Goal: Task Accomplishment & Management: Manage account settings

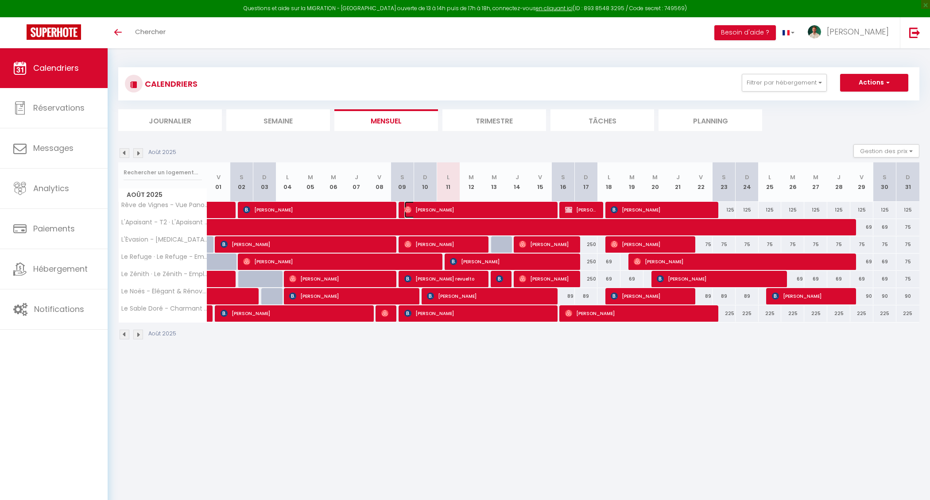
click at [436, 207] on span "[PERSON_NAME]" at bounding box center [477, 209] width 146 height 17
select select "OK"
select select "0"
select select "1"
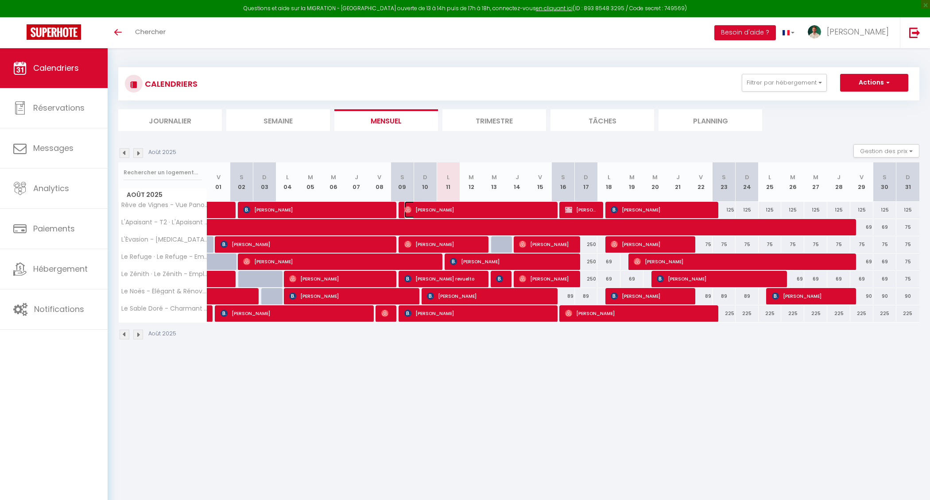
select select "1"
select select
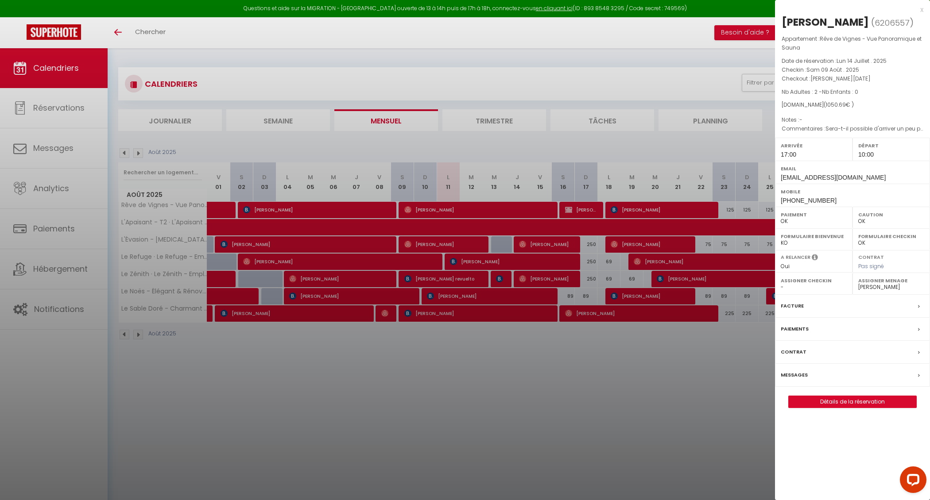
click at [433, 227] on div at bounding box center [465, 250] width 930 height 500
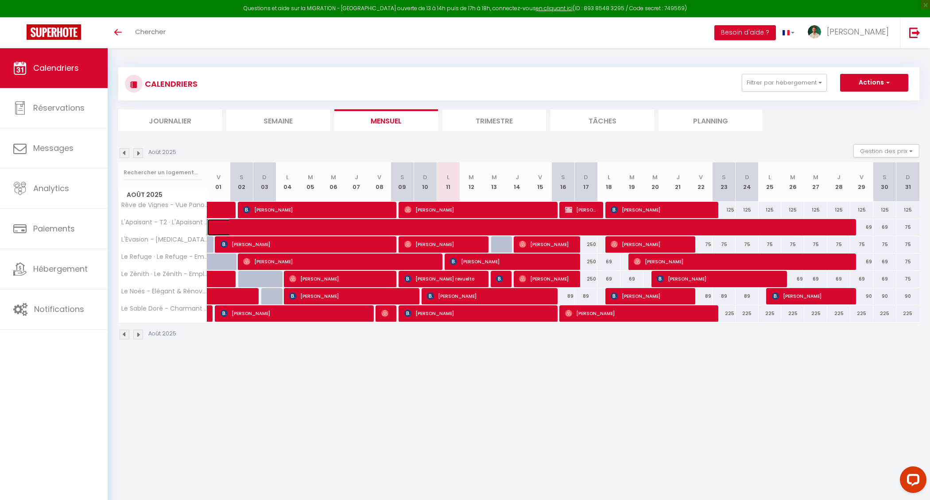
click at [444, 227] on span at bounding box center [506, 227] width 570 height 17
select select "35956"
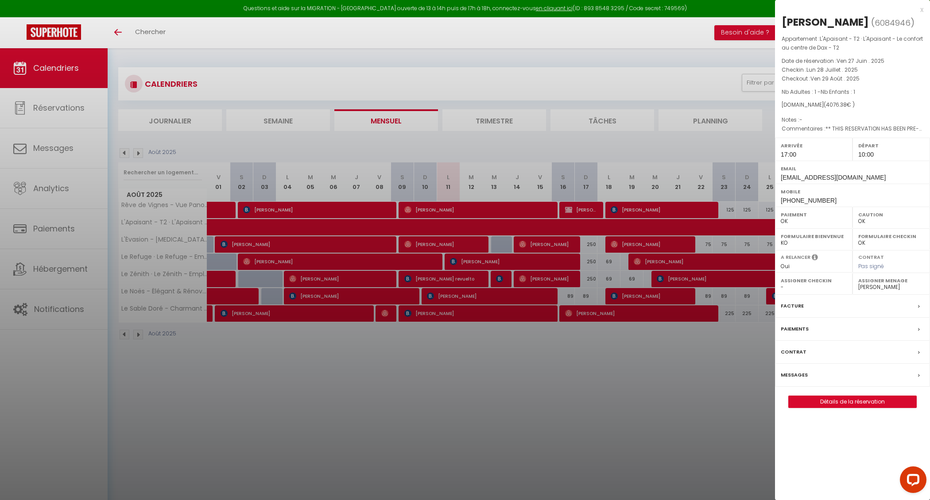
click at [449, 240] on div at bounding box center [465, 250] width 930 height 500
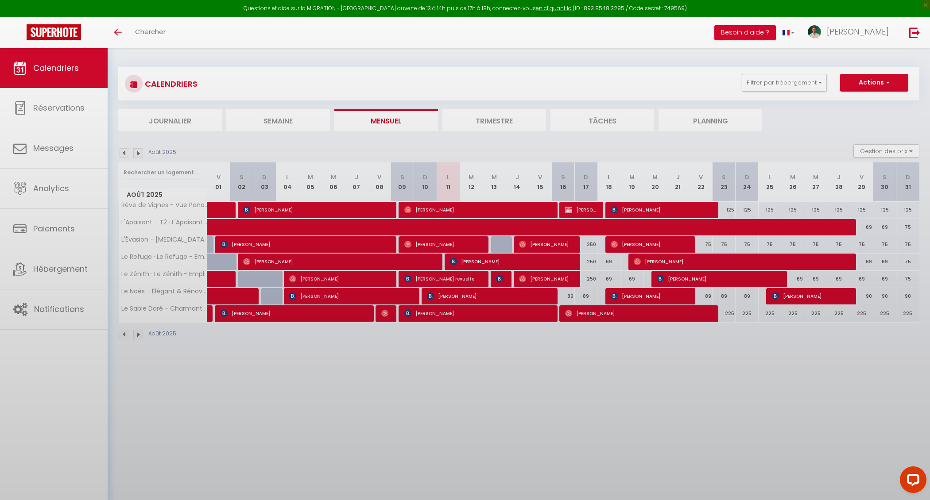
click at [449, 240] on body "Questions et aide sur la MIGRATION - [GEOGRAPHIC_DATA] ouverte de 13 à 14h puis…" at bounding box center [465, 298] width 930 height 500
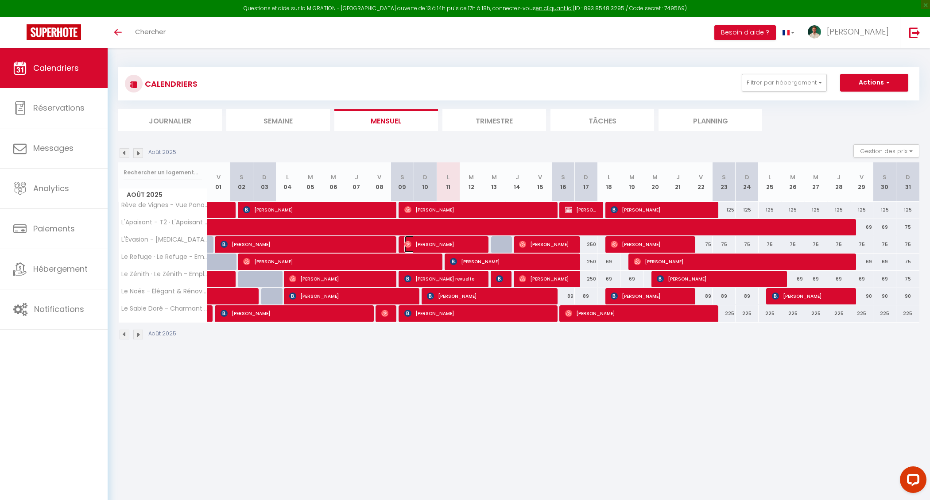
click at [445, 243] on span "[PERSON_NAME]" at bounding box center [442, 244] width 77 height 17
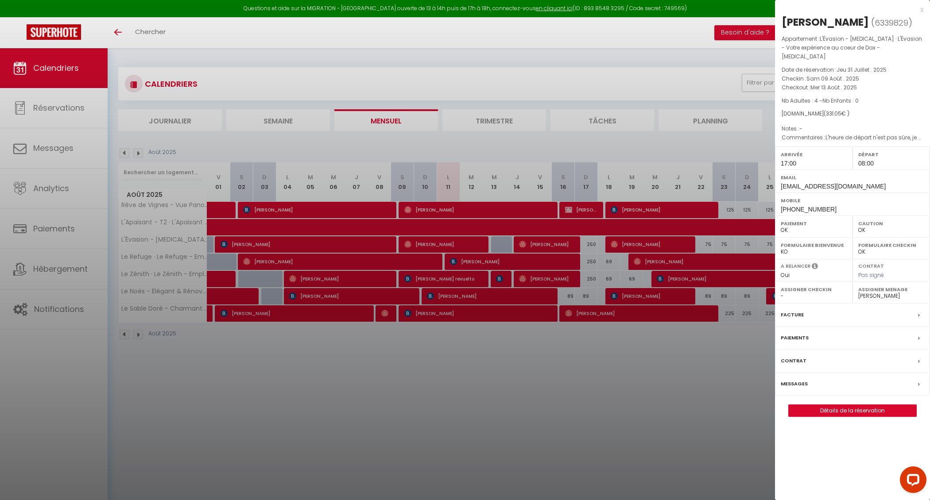
click at [453, 260] on div at bounding box center [465, 250] width 930 height 500
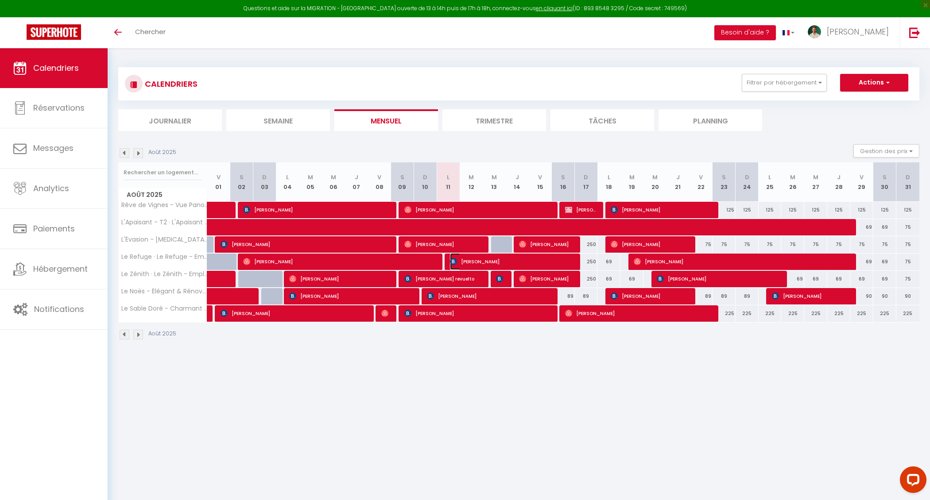
click at [457, 262] on img at bounding box center [453, 261] width 7 height 7
select select "KO"
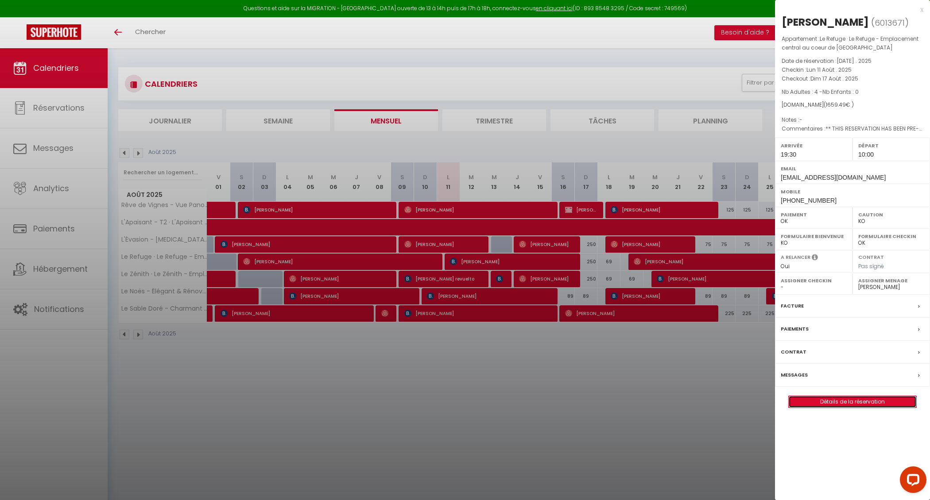
click at [813, 400] on link "Détails de la réservation" at bounding box center [853, 402] width 128 height 12
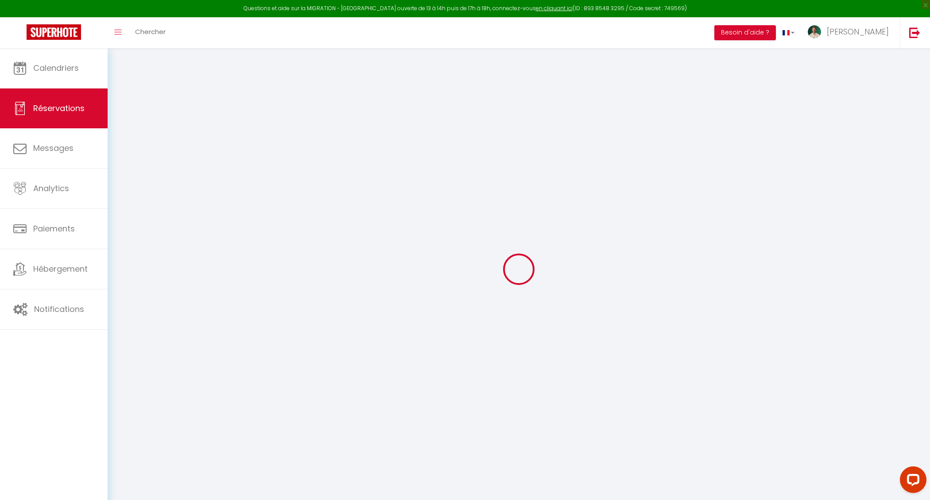
type input "[PERSON_NAME]"
type input "Pot"
type input "[EMAIL_ADDRESS][DOMAIN_NAME]"
type input "[PHONE_NUMBER]"
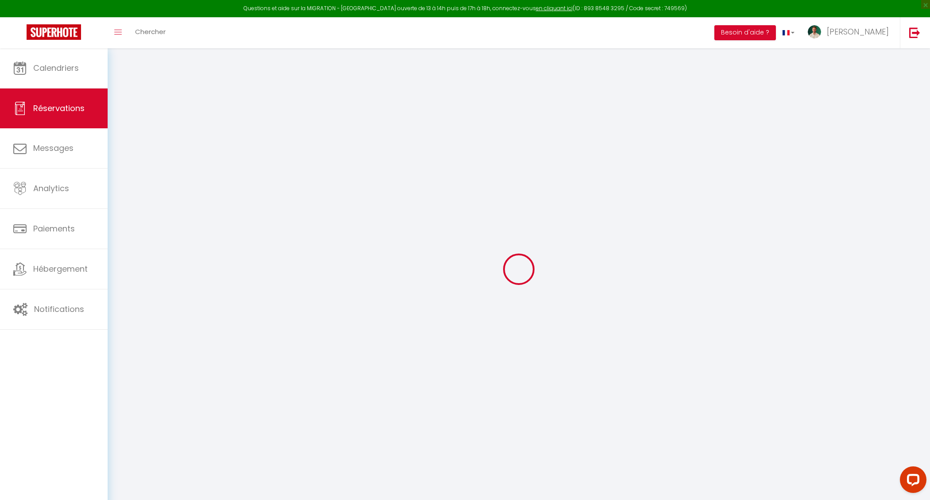
type input "0772247374"
type input "."
select select "FR"
type input "237"
type input "23.23"
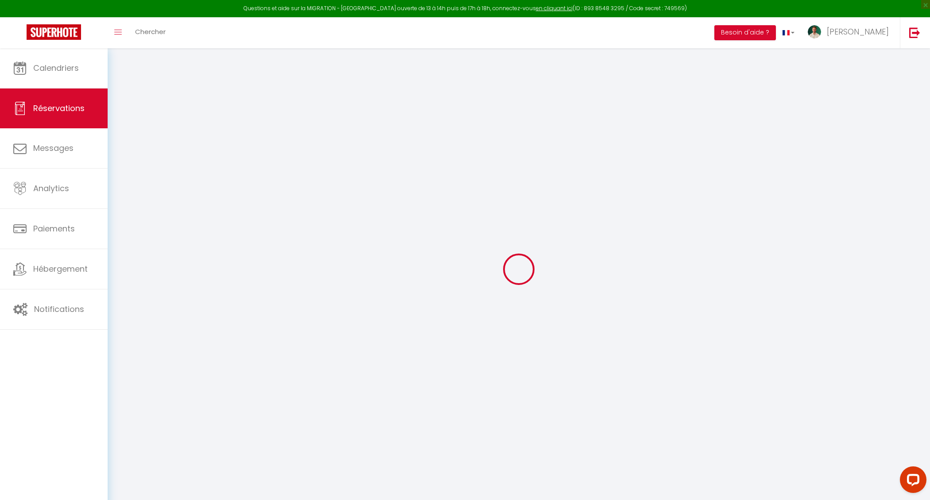
select select "53756"
select select "1"
select select
type input "4"
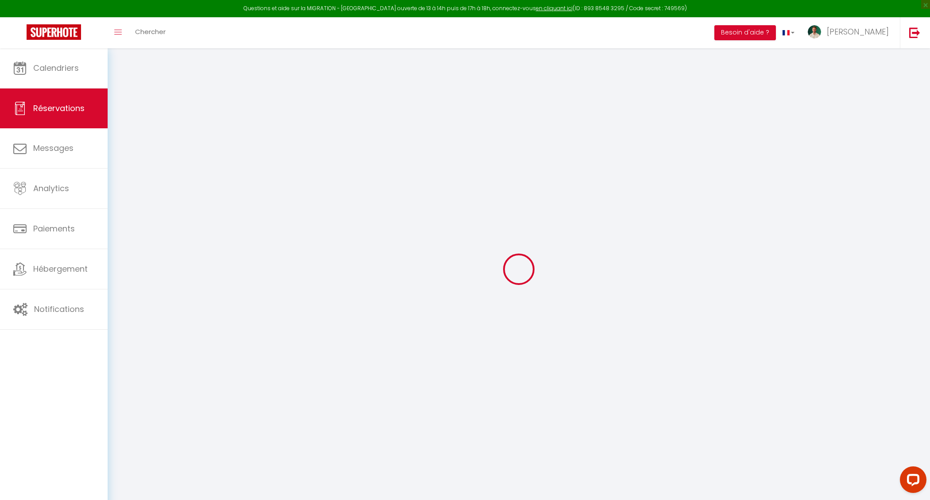
select select "12"
select select
type input "1530"
checkbox input "false"
type input "0"
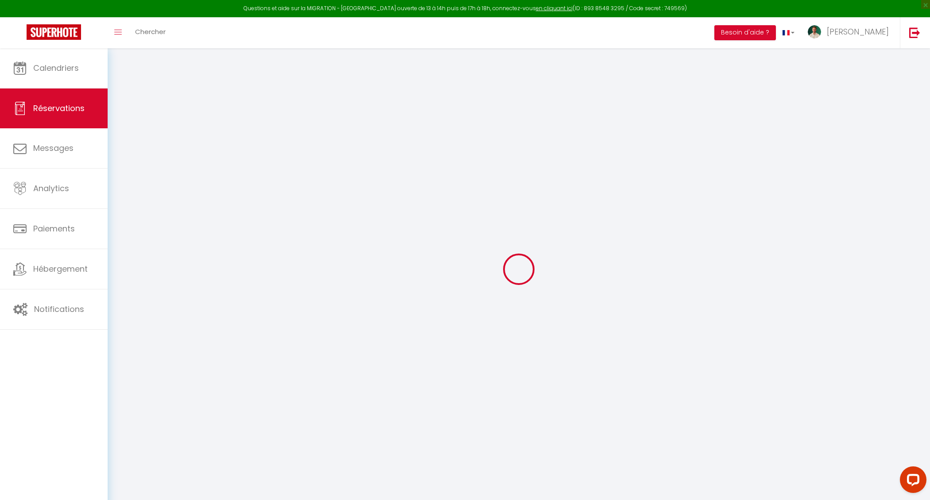
select select "2"
type input "0"
select select
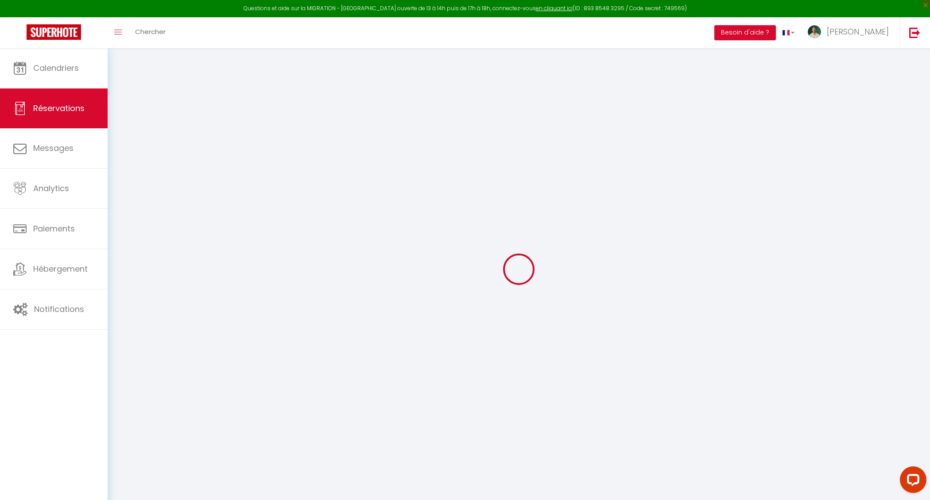
select select
select select "14"
checkbox input "false"
select select
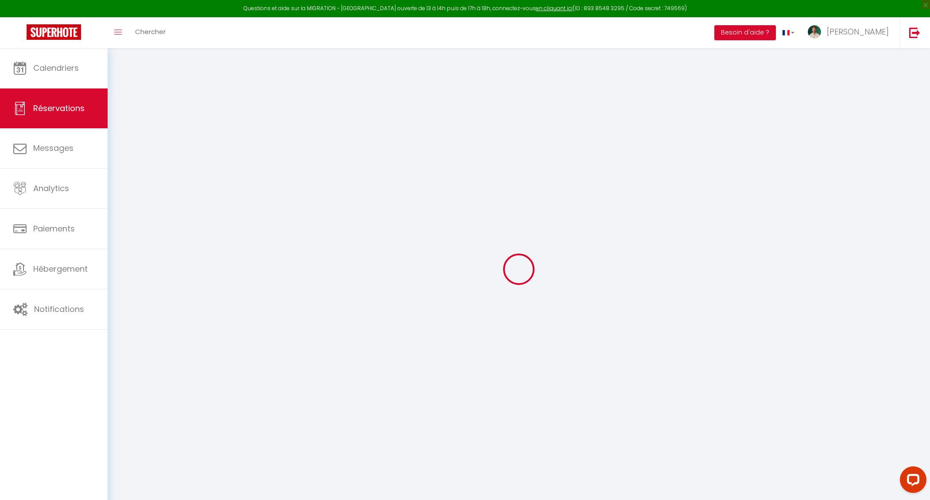
checkbox input "false"
select select
checkbox input "false"
select select
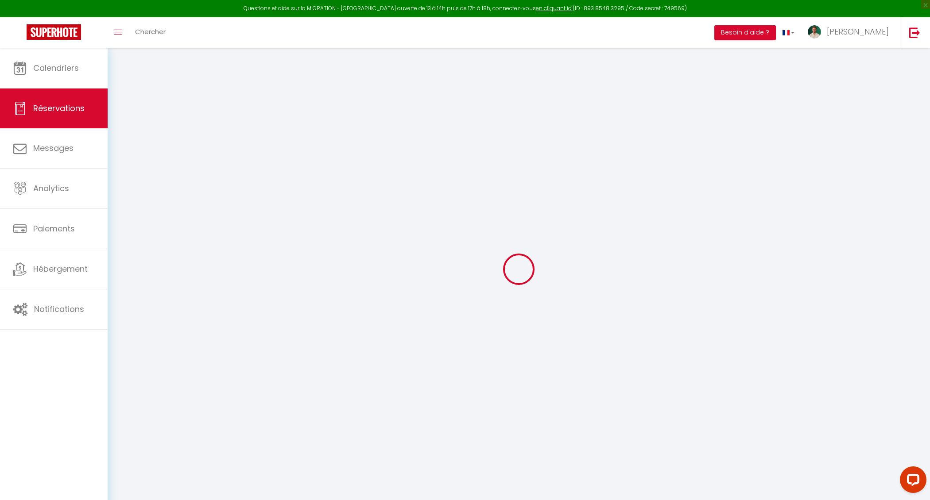
select select
checkbox input "false"
type textarea "** THIS RESERVATION HAS BEEN PRE-PAID ** BOOKING NOTE : Payment charge is EUR 2…"
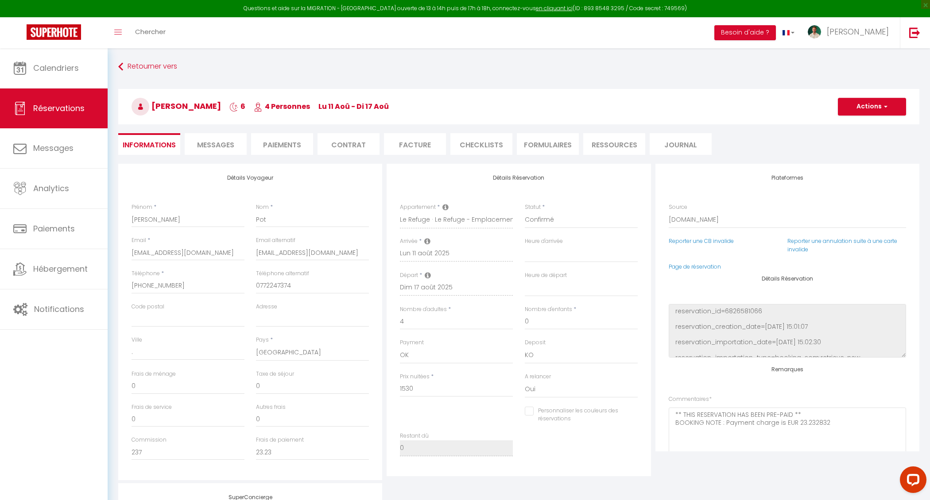
type input "50"
type input "79.49"
select select
checkbox input "false"
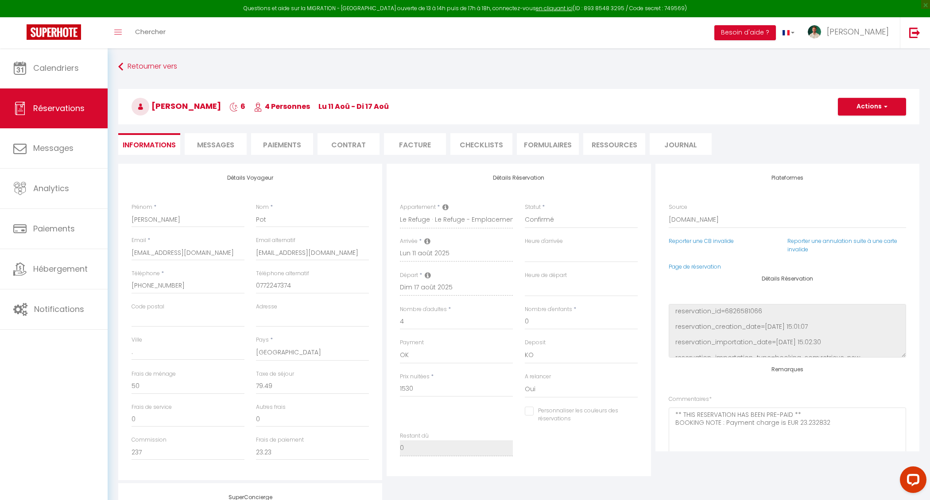
select select "19:30"
select select "10:00"
click at [213, 142] on span "Messages" at bounding box center [215, 145] width 37 height 10
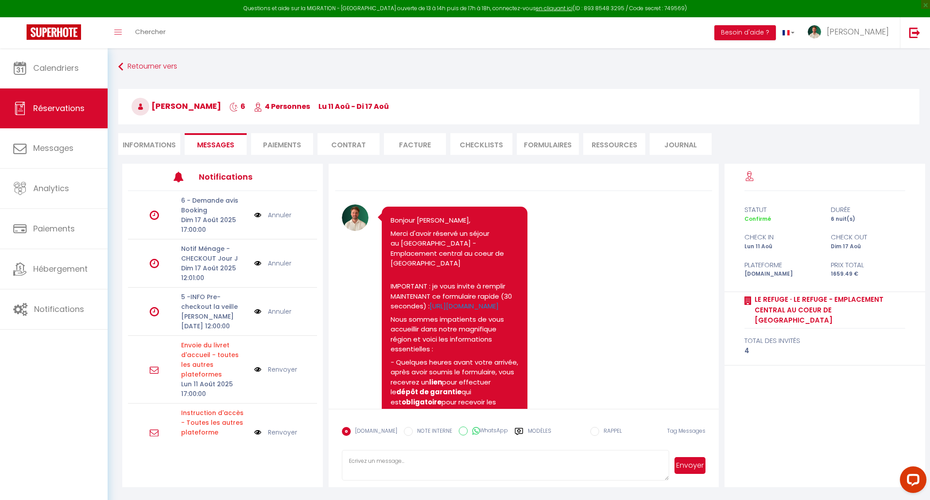
click at [749, 250] on div "Lun 11 Aoû" at bounding box center [782, 247] width 86 height 8
click at [784, 251] on div "Lun 11 Aoû" at bounding box center [782, 247] width 86 height 8
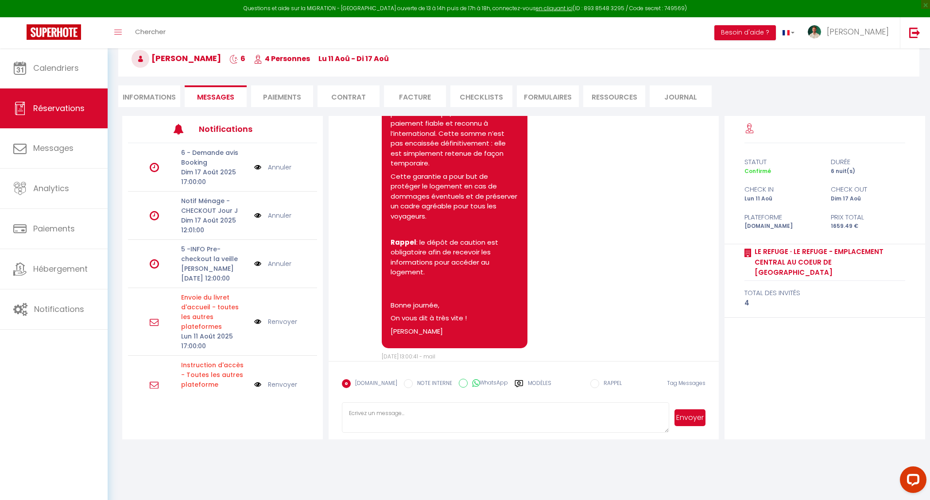
scroll to position [946, 0]
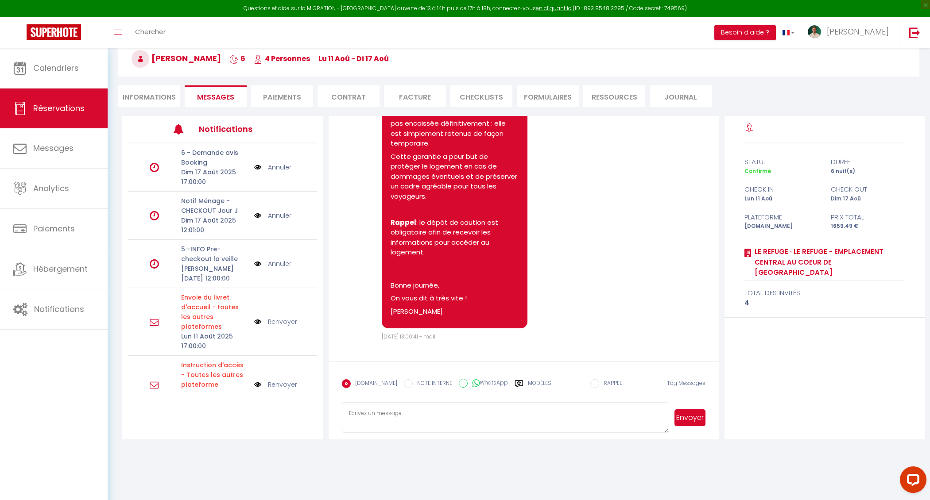
click at [469, 297] on p "On vous dit à très vite !" at bounding box center [455, 299] width 128 height 10
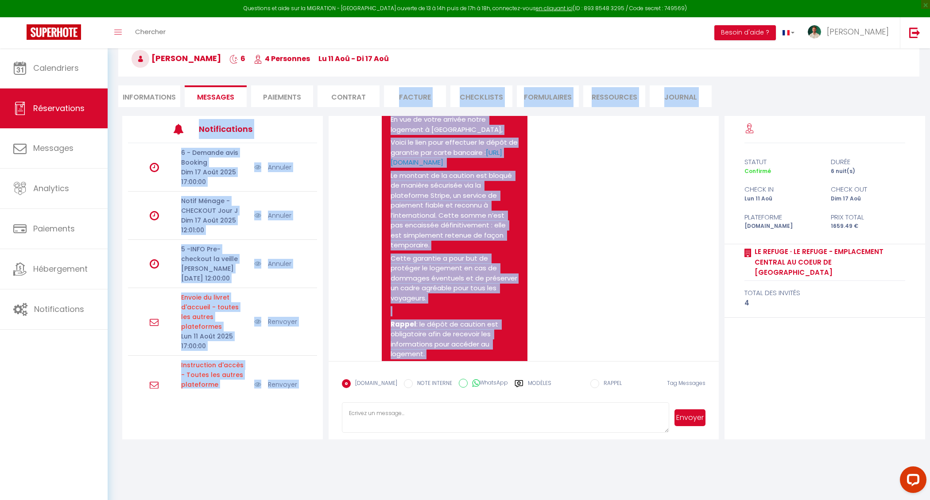
scroll to position [787, 0]
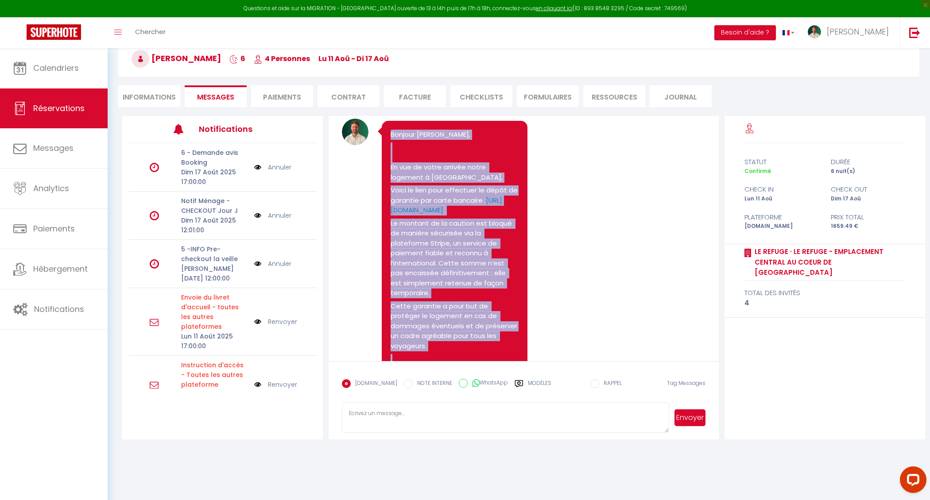
drag, startPoint x: 454, startPoint y: 288, endPoint x: 390, endPoint y: 144, distance: 157.8
click at [391, 144] on pre "Bonjour [PERSON_NAME], En vue de votre arrivée notre logement à [GEOGRAPHIC_DAT…" at bounding box center [455, 300] width 128 height 340
copy pre "Bonjour [PERSON_NAME], En vue de votre arrivée notre logement à [GEOGRAPHIC_DAT…"
click at [166, 96] on li "Informations" at bounding box center [149, 96] width 62 height 22
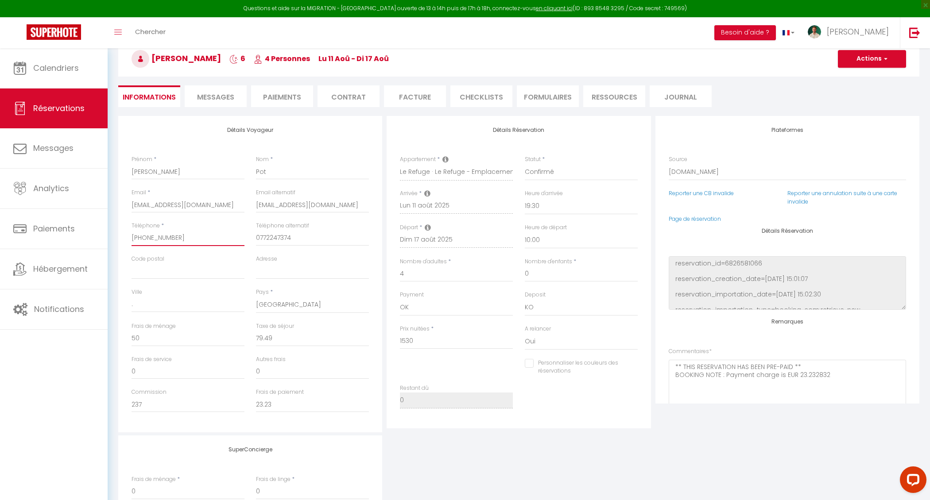
click at [170, 235] on input "[PHONE_NUMBER]" at bounding box center [188, 238] width 113 height 16
click at [228, 95] on span "Messages" at bounding box center [215, 97] width 37 height 10
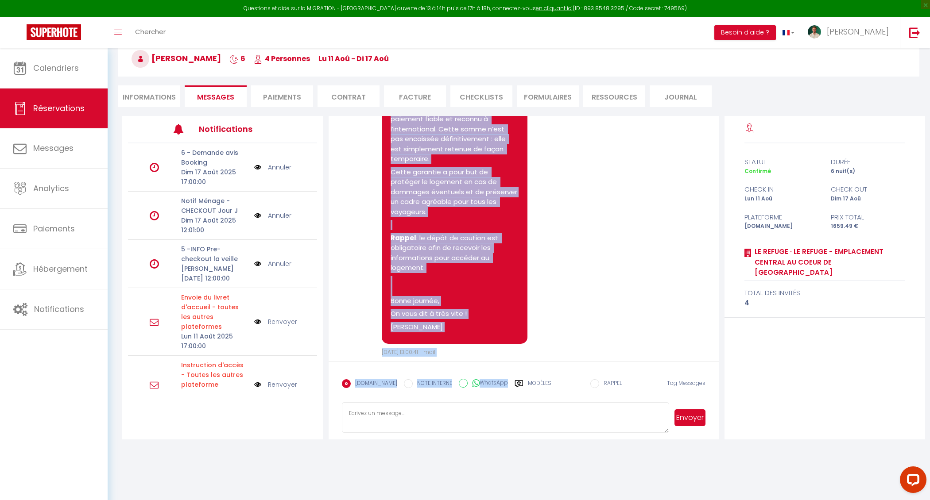
scroll to position [923, 0]
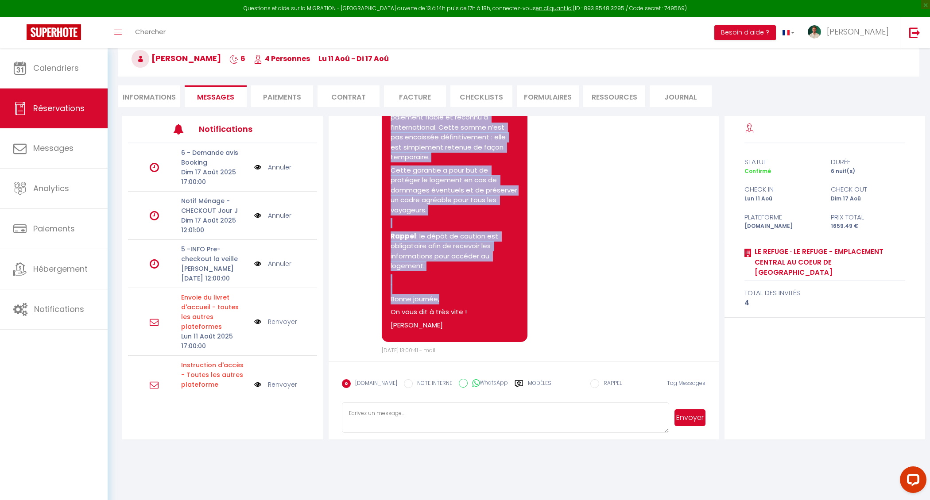
drag, startPoint x: 390, startPoint y: 138, endPoint x: 496, endPoint y: 306, distance: 199.0
click at [496, 306] on div "Bonjour [PERSON_NAME], En vue de votre arrivée notre logement à [GEOGRAPHIC_DAT…" at bounding box center [454, 164] width 145 height 358
copy pre "Bonjour [PERSON_NAME], En vue de votre arrivée notre logement à [GEOGRAPHIC_DAT…"
click at [648, 278] on div "Note Sms Bonjour [PERSON_NAME], En vue de votre arrivée notre logement à [GEOGR…" at bounding box center [523, 169] width 363 height 372
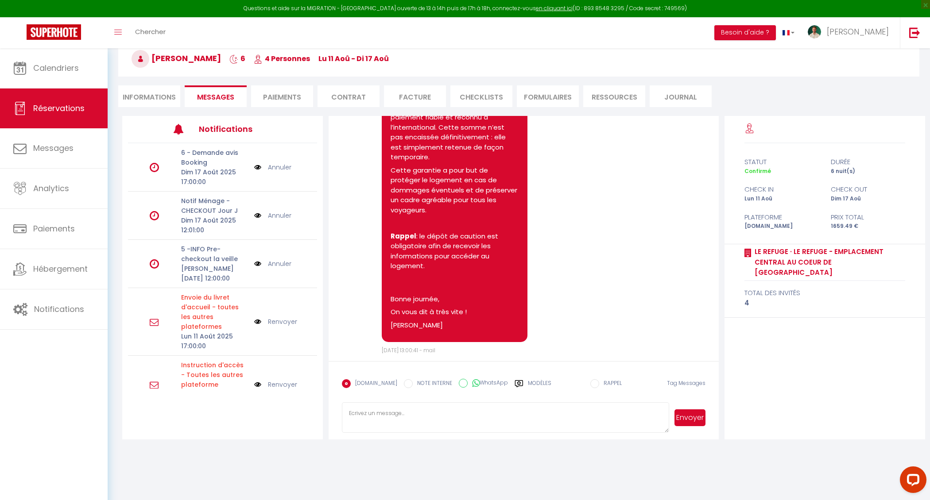
click at [528, 379] on label "Modèles" at bounding box center [539, 386] width 23 height 15
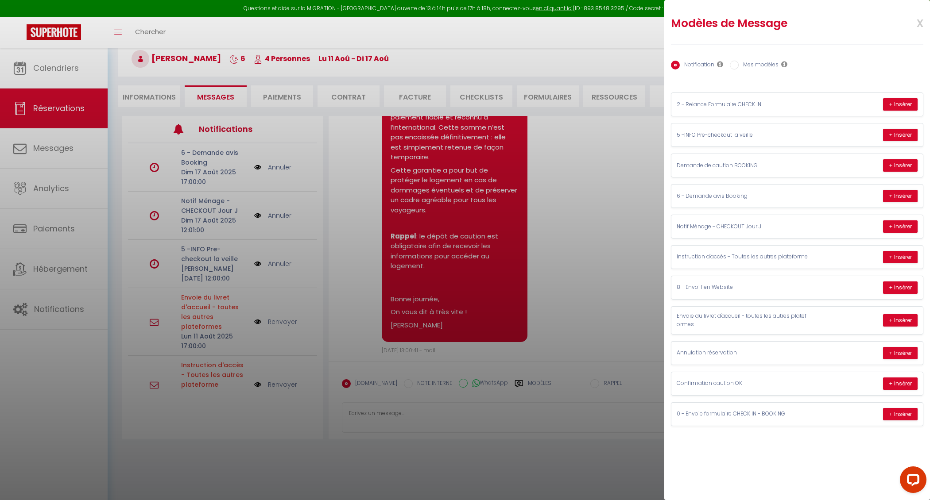
click at [763, 65] on label "Mes modèles" at bounding box center [759, 66] width 40 height 10
click at [739, 65] on input "Mes modèles" at bounding box center [734, 65] width 9 height 9
radio input "true"
radio input "false"
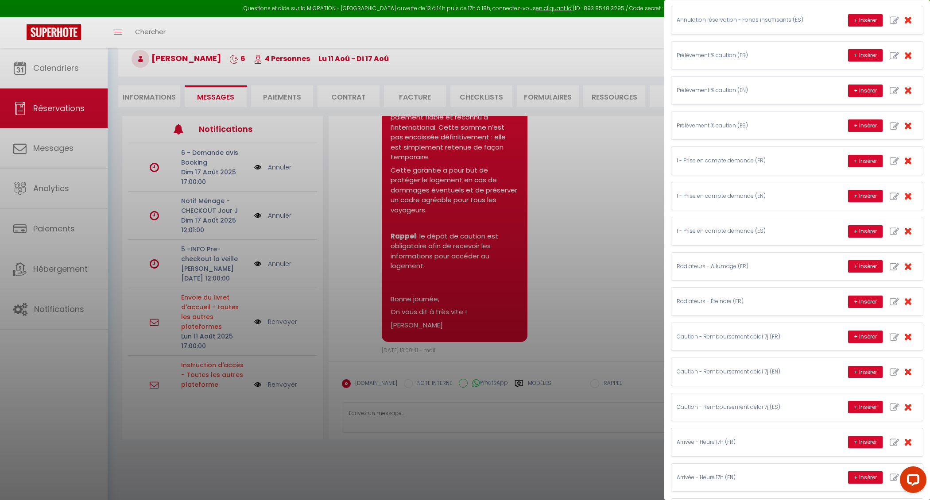
scroll to position [263, 0]
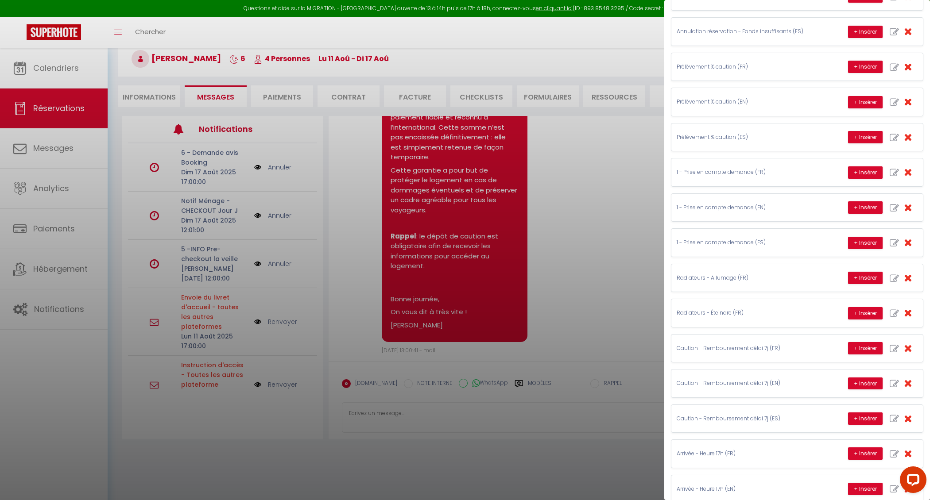
click at [577, 220] on div at bounding box center [465, 250] width 930 height 500
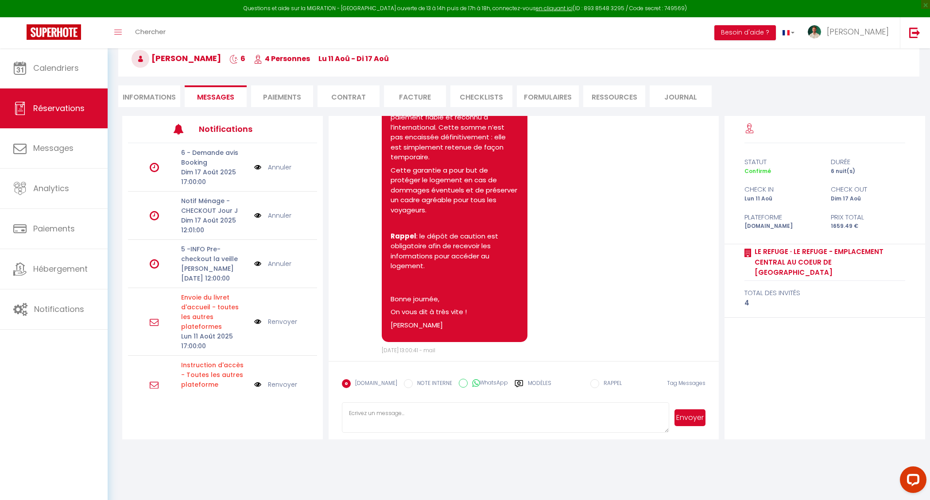
scroll to position [946, 0]
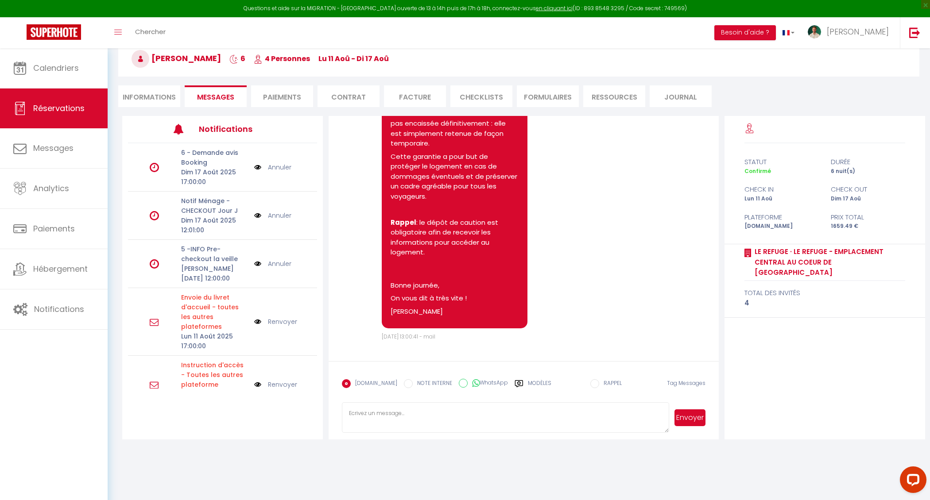
click at [158, 96] on li "Informations" at bounding box center [149, 96] width 62 height 22
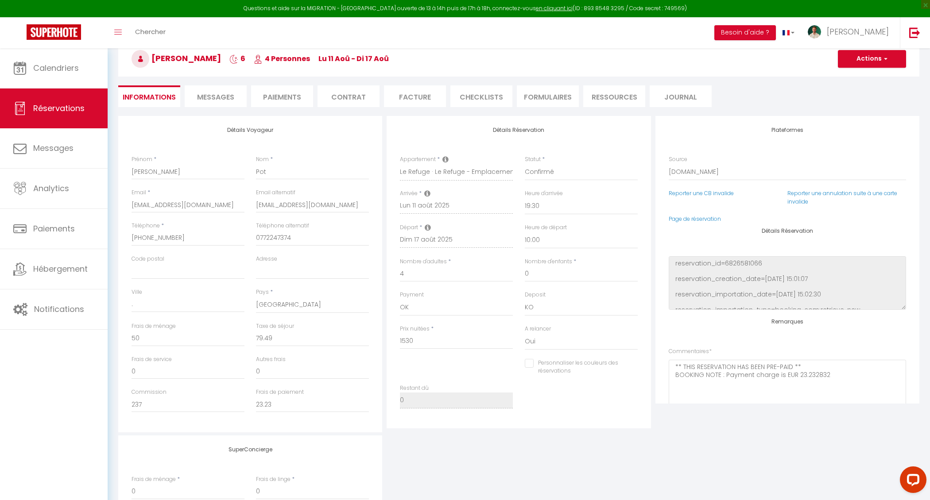
checkbox input "false"
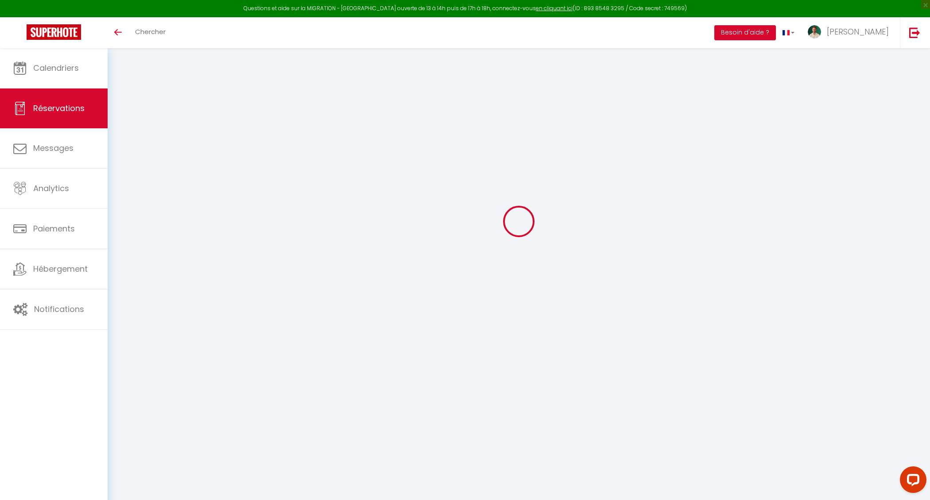
type input "[PERSON_NAME]"
type input "Pot"
type input "[EMAIL_ADDRESS][DOMAIN_NAME]"
type input "[PERSON_NAME][EMAIL_ADDRESS][DOMAIN_NAME]"
type input "[PHONE_NUMBER]"
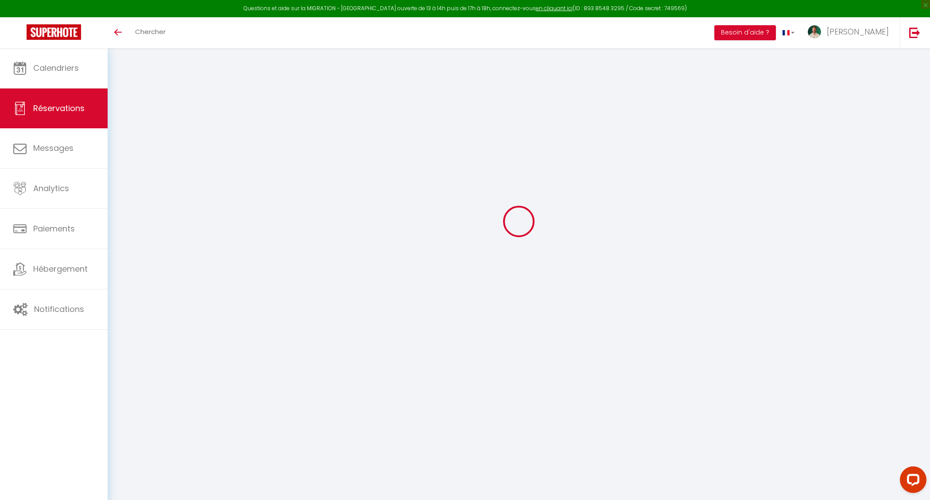
type input "0772247374"
type input "."
select select "FR"
type input "237"
type input "23.23"
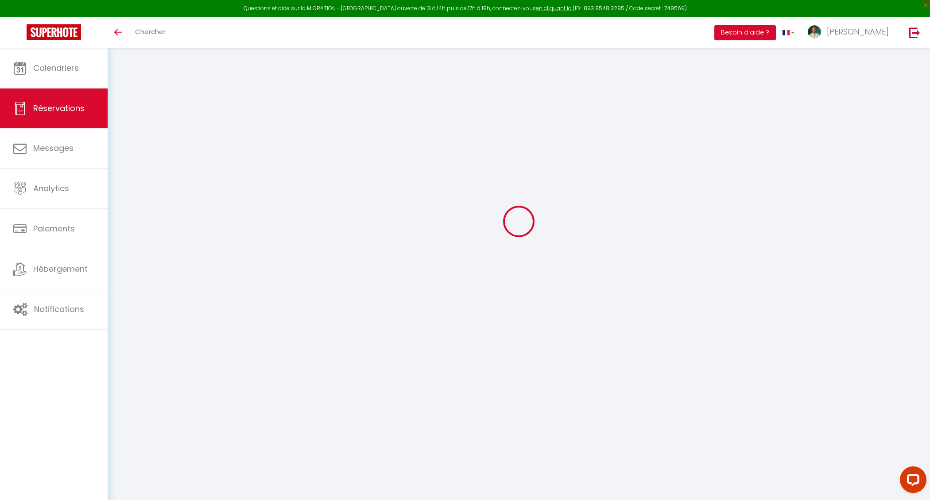
select select "53756"
select select "1"
select select
type input "4"
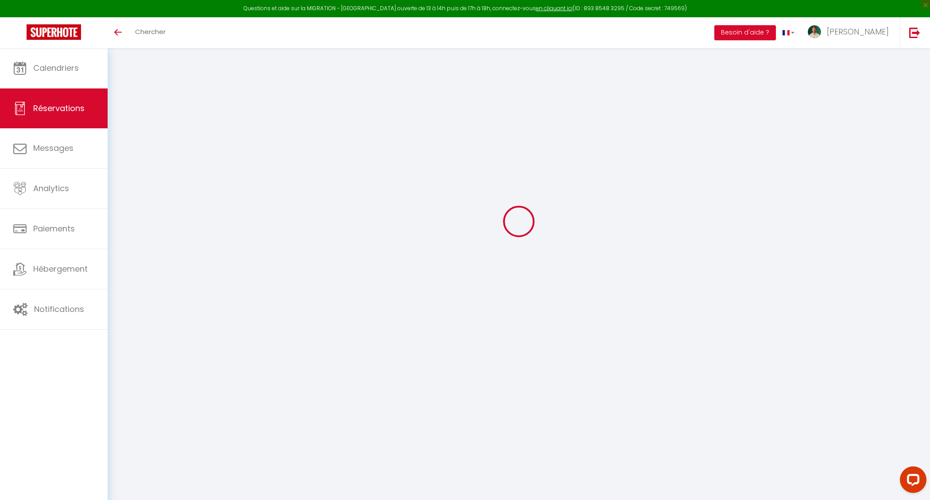
select select "12"
select select
type input "1530"
checkbox input "false"
type input "0"
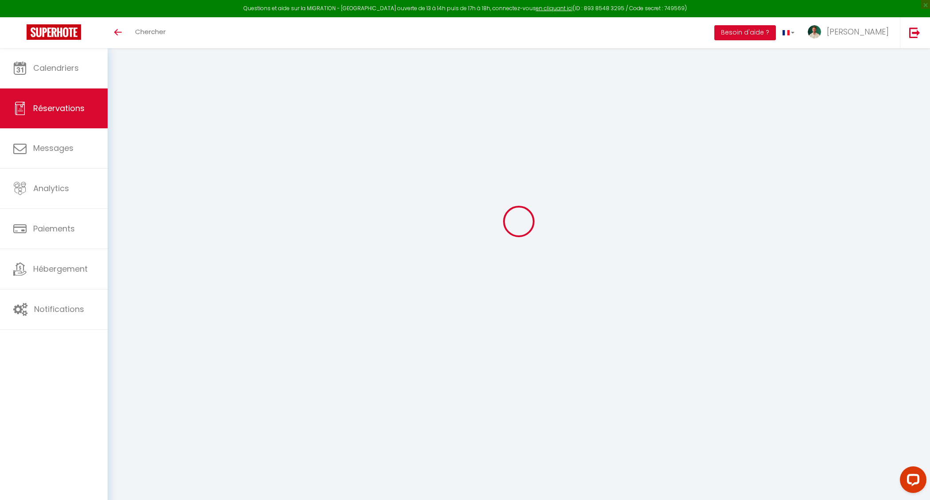
select select "2"
type input "0"
select select
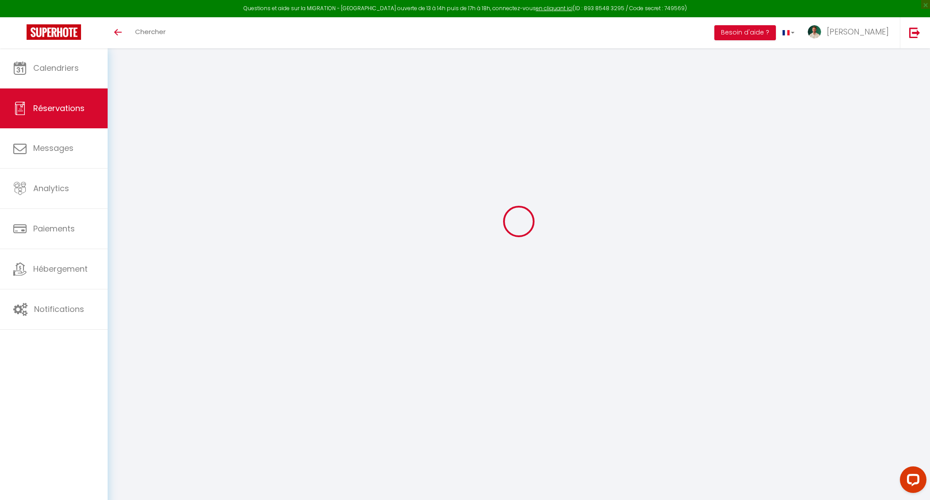
select select
select select "14"
checkbox input "false"
select select
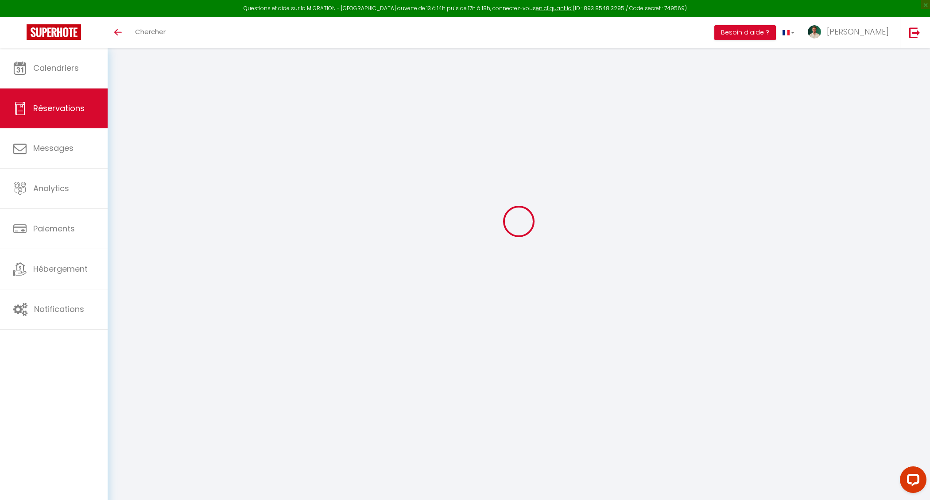
checkbox input "false"
select select
checkbox input "false"
select select
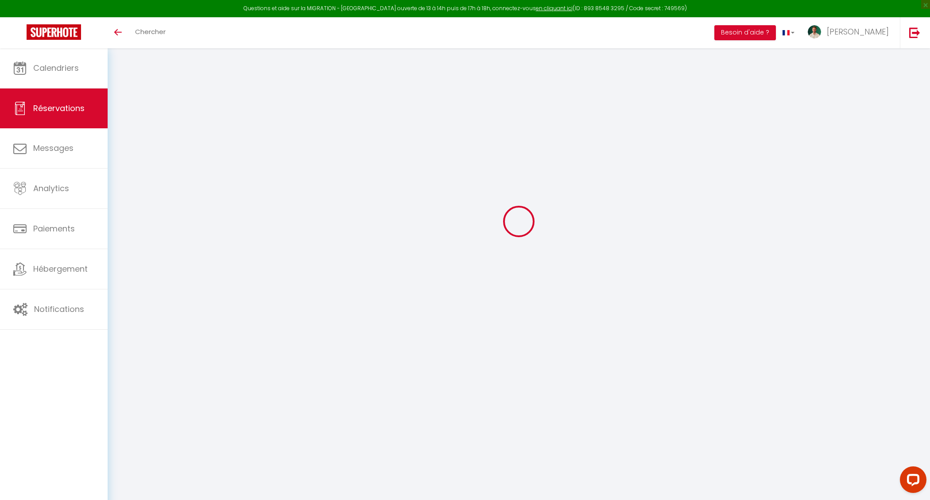
select select
checkbox input "false"
type textarea "** THIS RESERVATION HAS BEEN PRE-PAID ** BOOKING NOTE : Payment charge is EUR 2…"
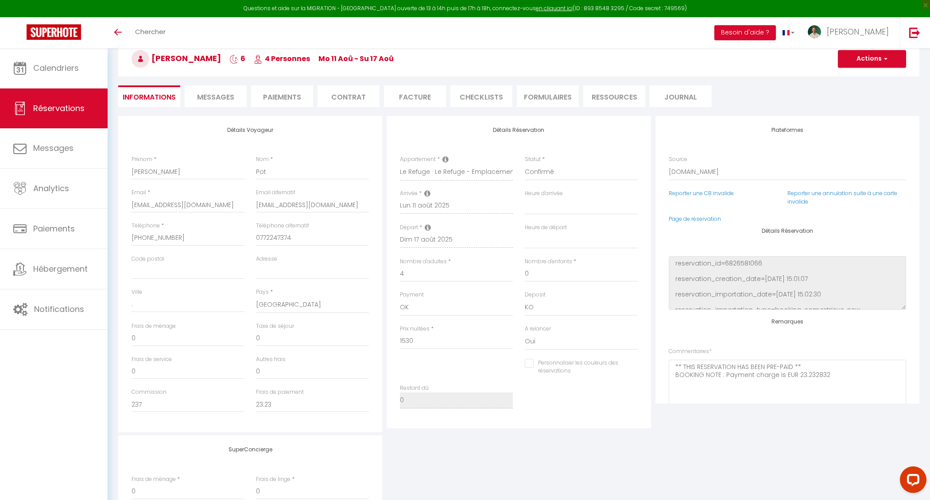
type input "50"
type input "79.49"
select select
checkbox input "false"
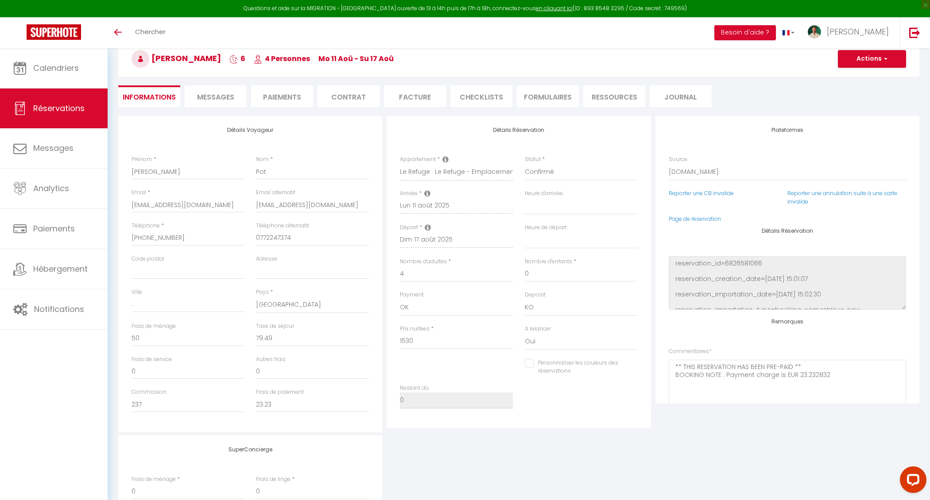
select select "19:30"
select select "10:00"
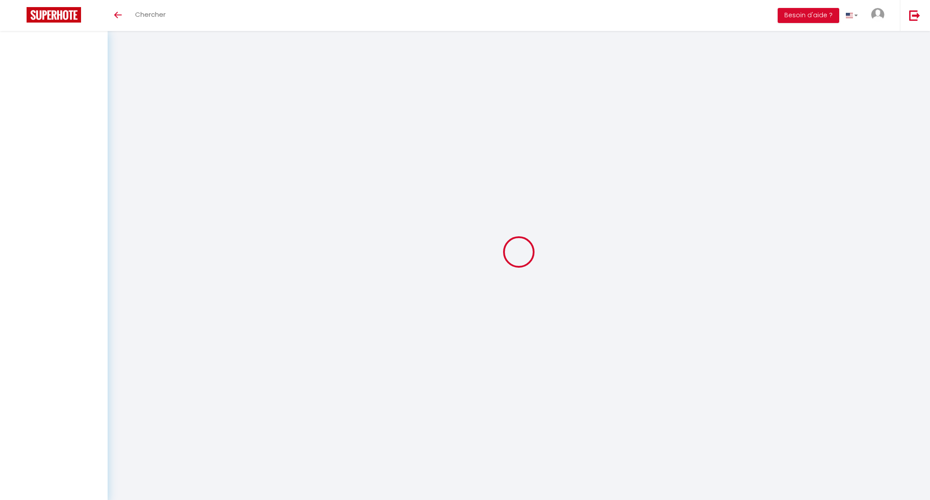
select select
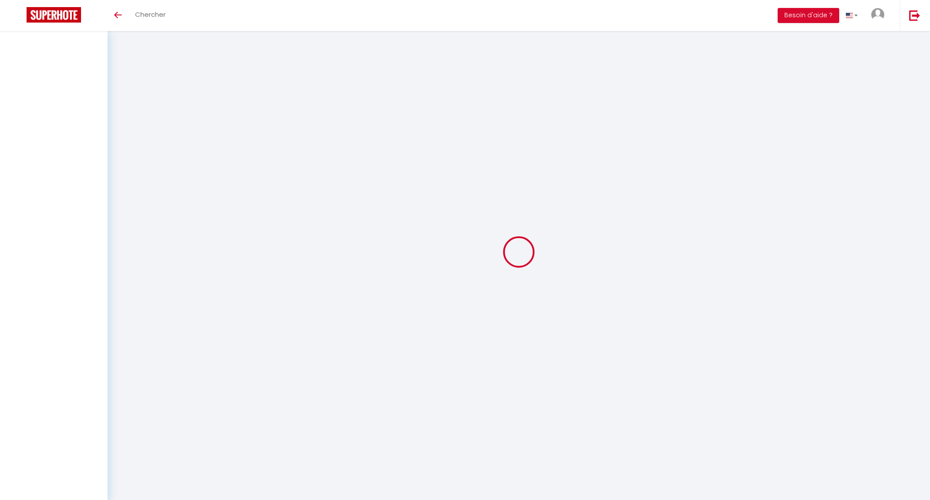
select select
checkbox input "false"
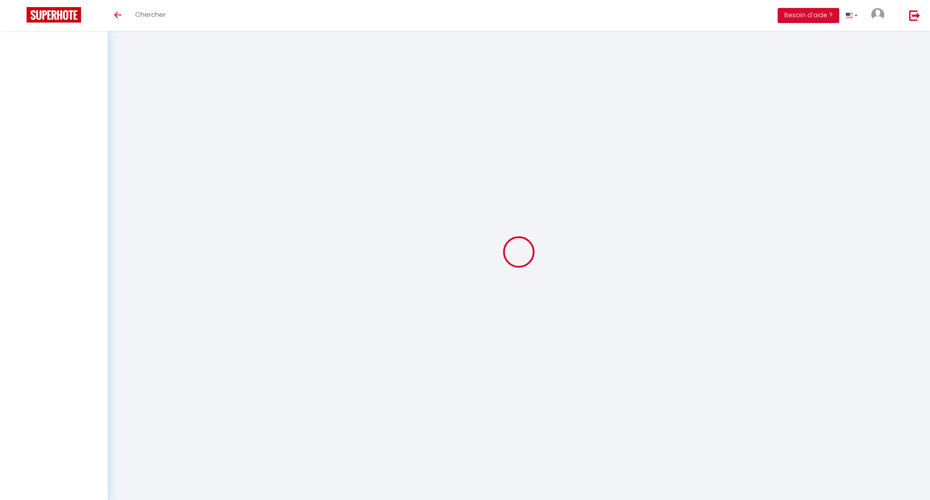
select select
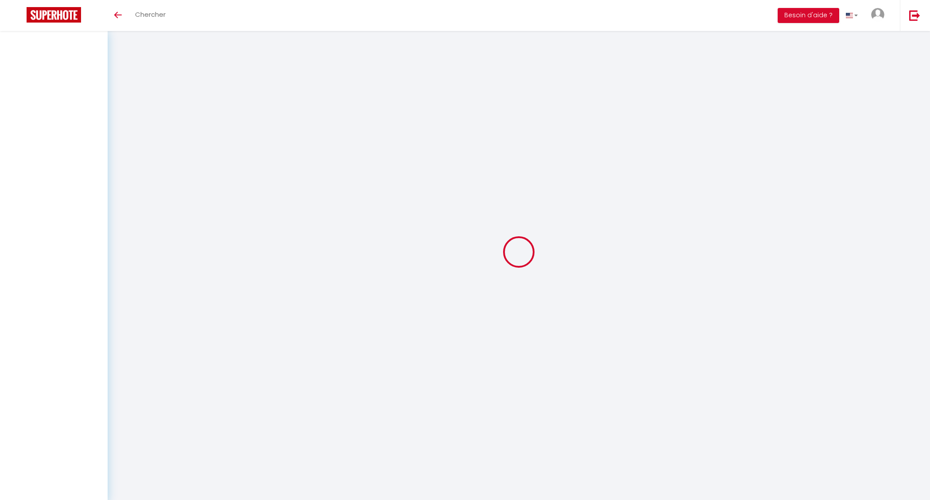
select select
checkbox input "false"
select select
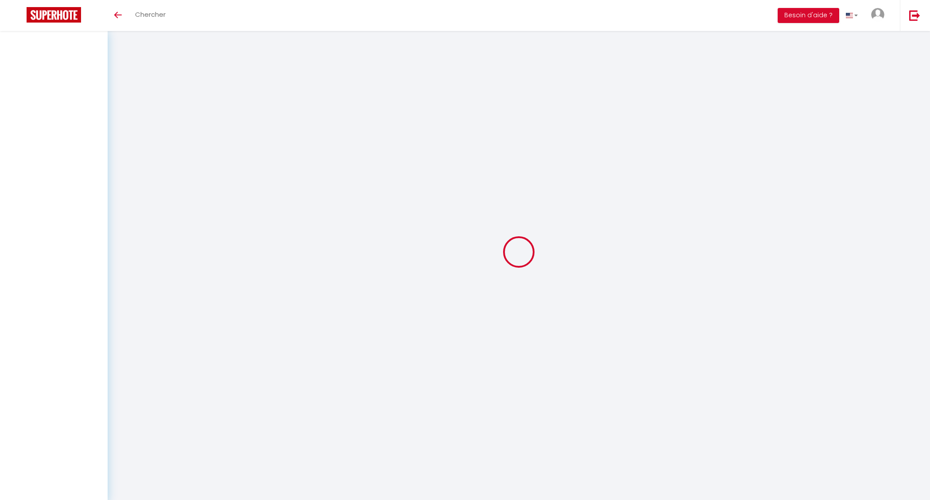
select select
checkbox input "false"
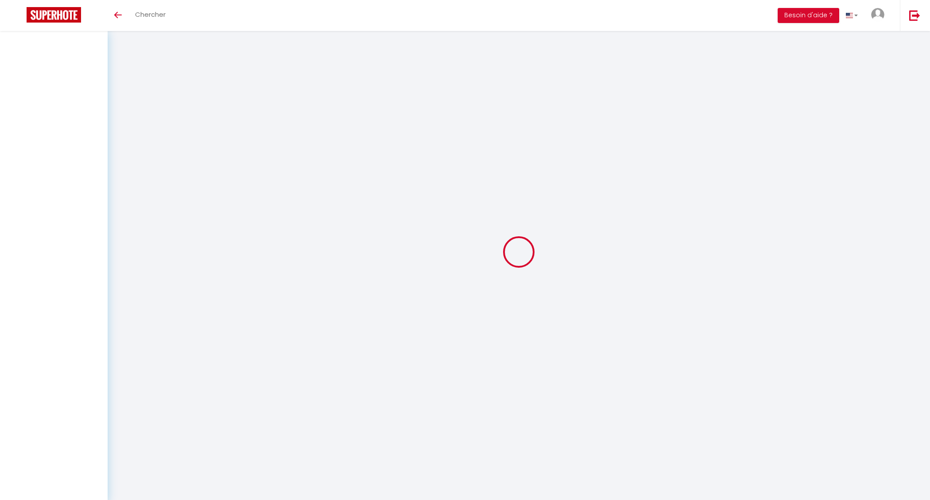
select select
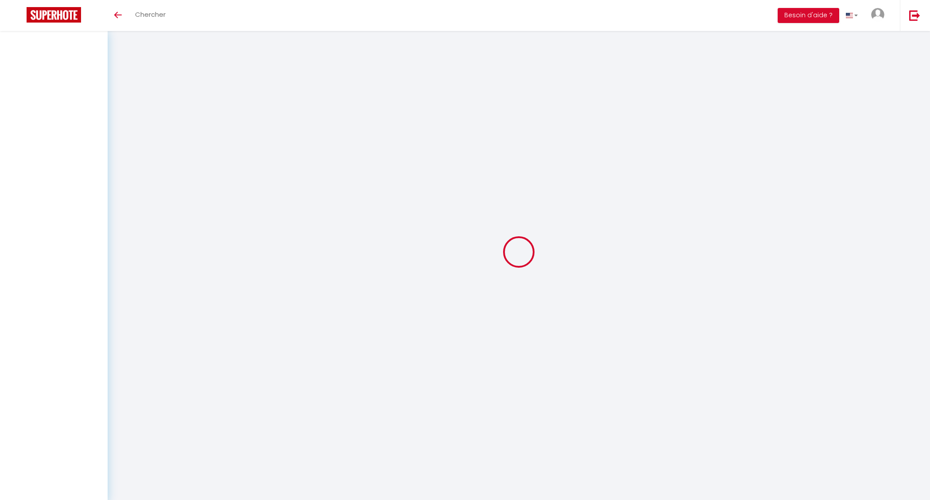
select select
checkbox input "false"
select select
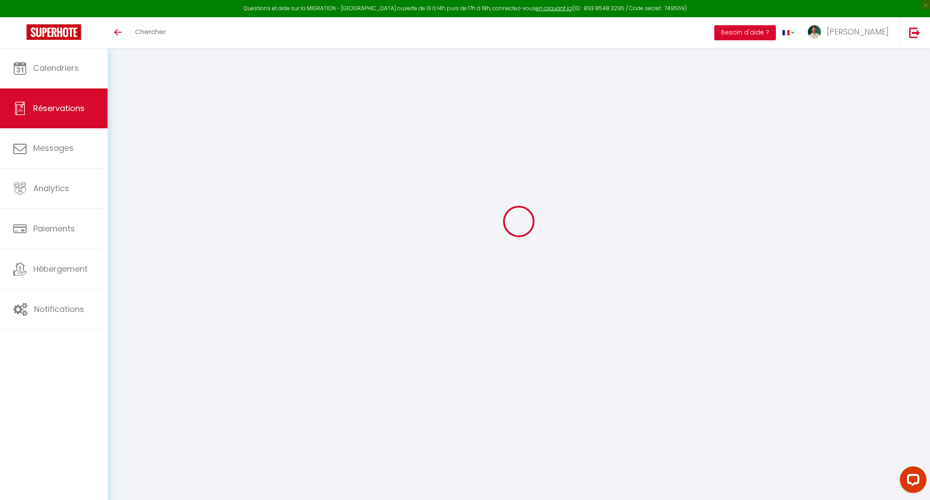
select select
checkbox input "false"
select select
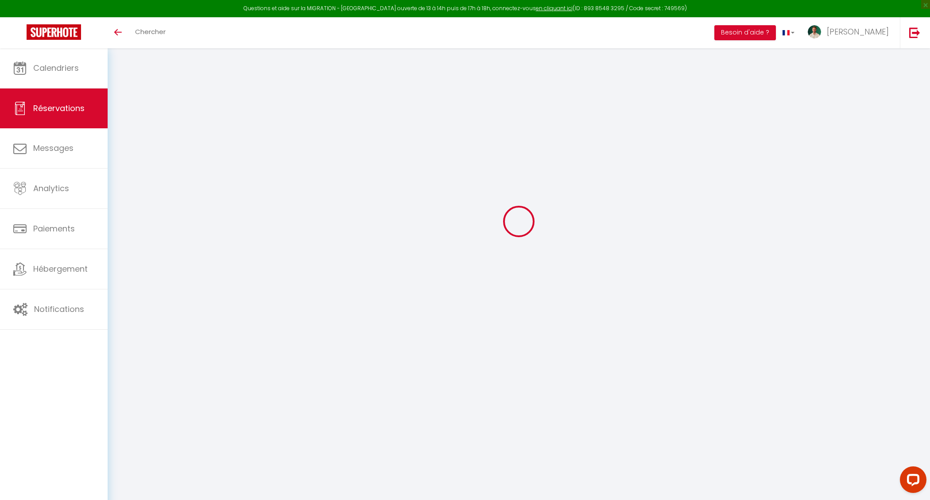
checkbox input "false"
type textarea "** THIS RESERVATION HAS BEEN PRE-PAID ** BOOKING NOTE : Payment charge is EUR 2…"
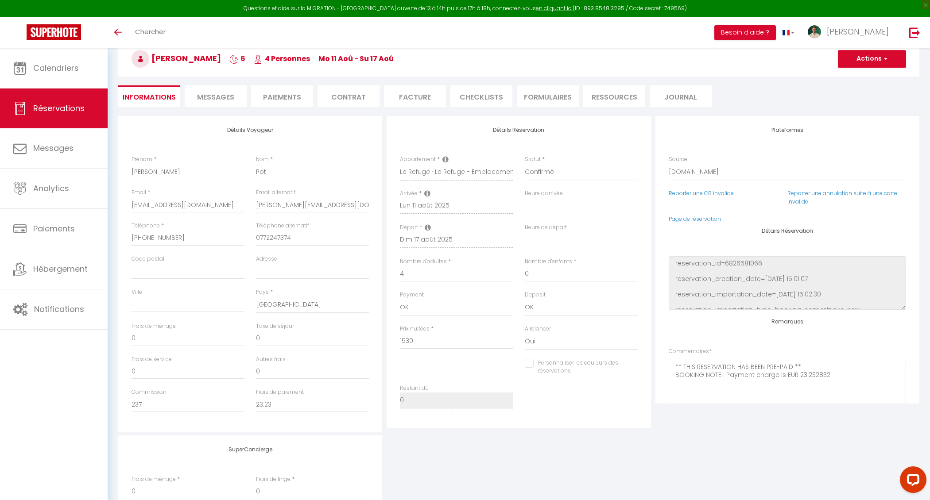
type input "50"
type input "79.49"
select select
checkbox input "false"
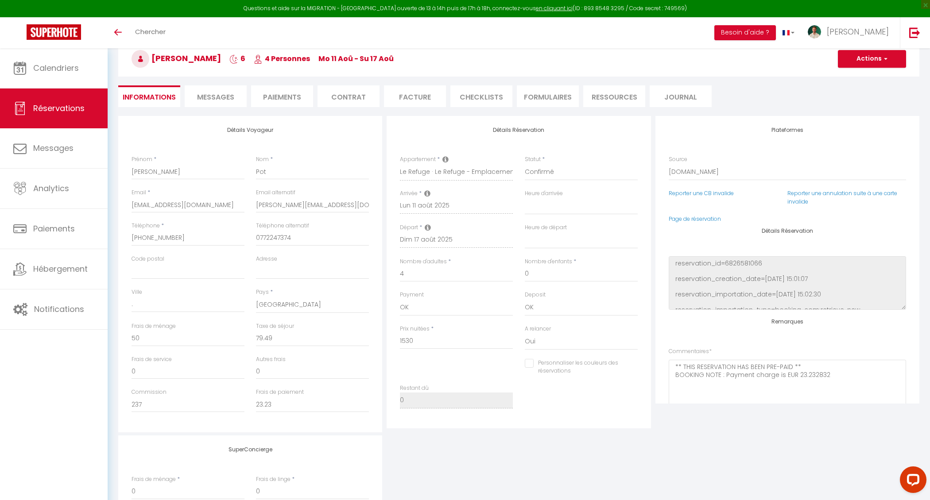
select select "19:30"
select select "10:00"
click at [303, 99] on li "Paiements" at bounding box center [282, 96] width 62 height 22
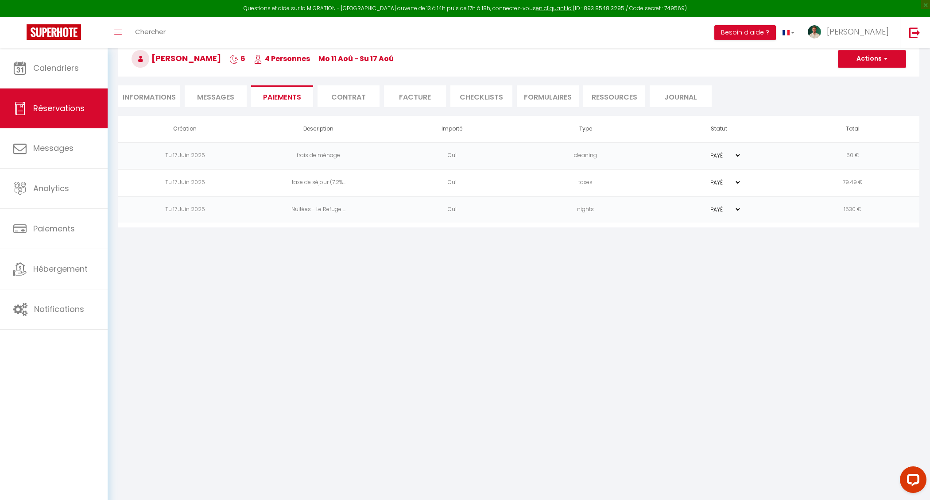
click at [242, 97] on li "Messages" at bounding box center [216, 96] width 62 height 22
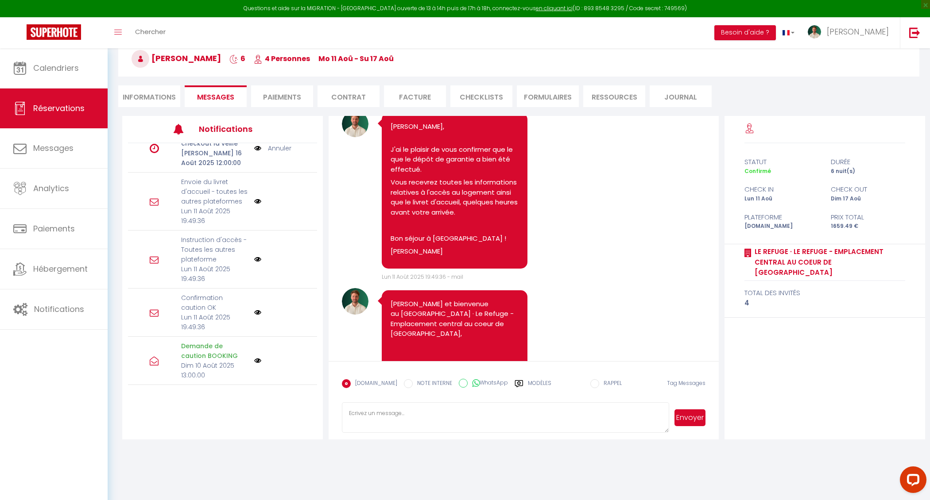
scroll to position [1172, 0]
